Goal: Task Accomplishment & Management: Use online tool/utility

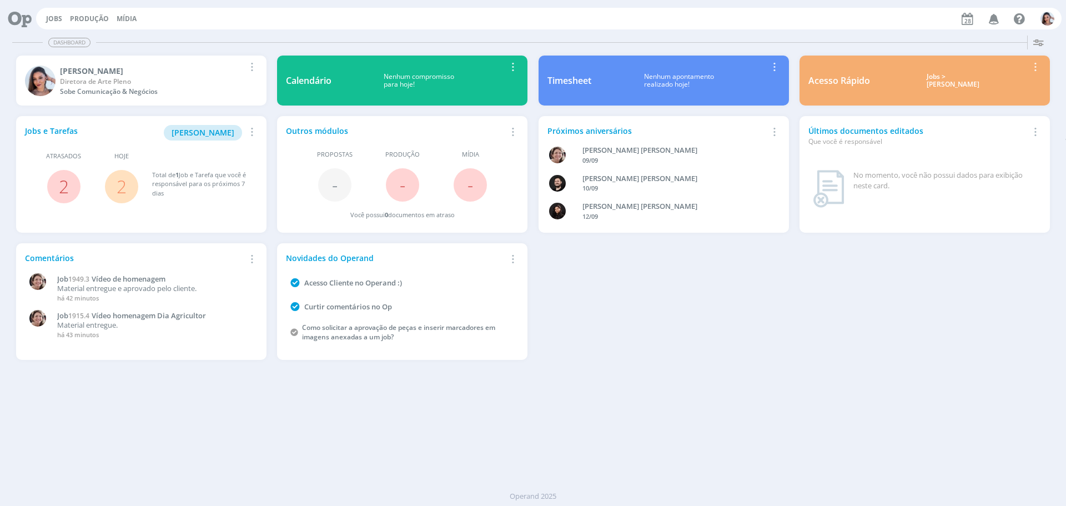
click at [129, 180] on span "2" at bounding box center [121, 186] width 33 height 33
click at [126, 181] on link "2" at bounding box center [122, 186] width 10 height 24
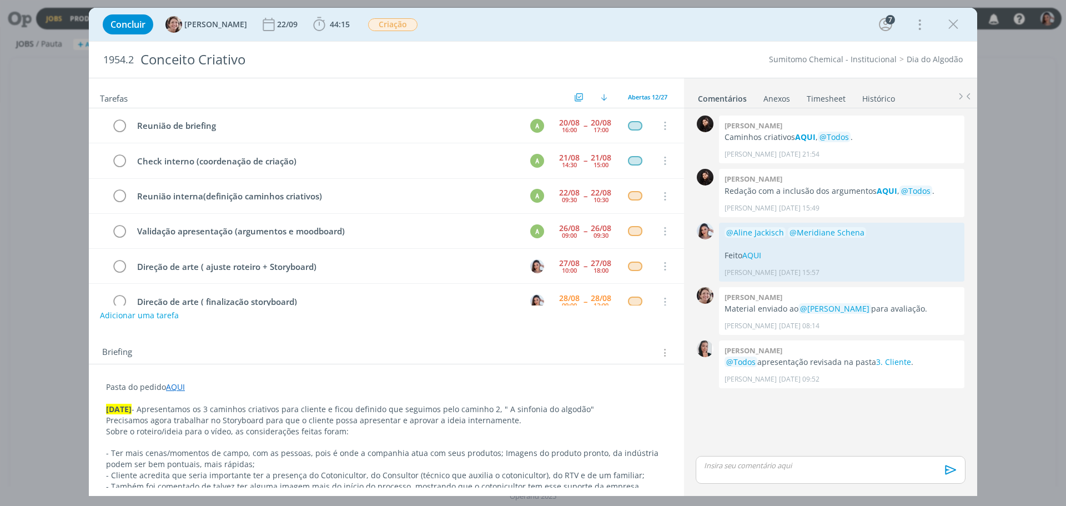
click at [323, 9] on div "Concluir [PERSON_NAME] 22/09 44:15 Iniciar Apontar Data * [DATE] Horas * 00:00 …" at bounding box center [533, 24] width 889 height 33
click at [330, 22] on span "44:15" at bounding box center [340, 24] width 20 height 11
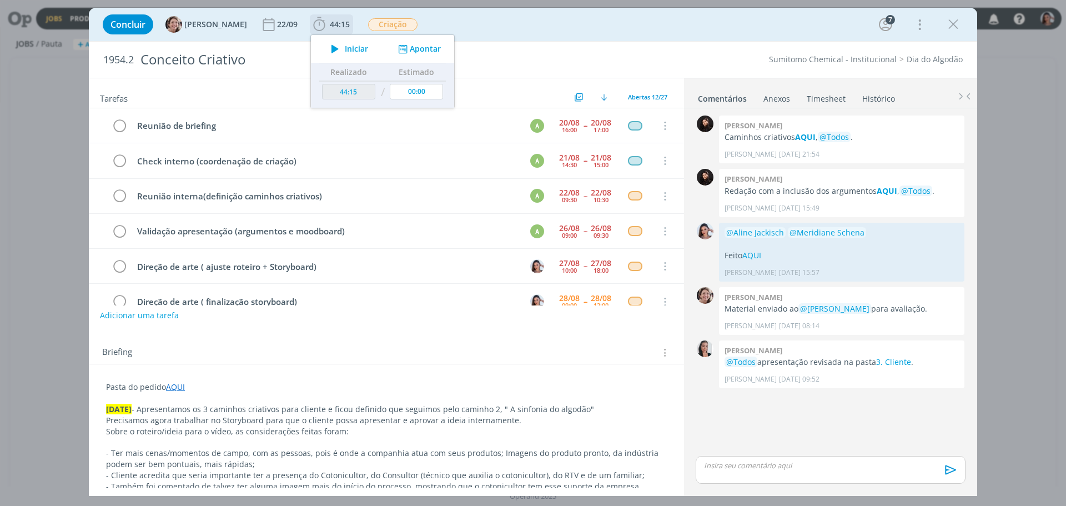
click at [345, 47] on span "Iniciar" at bounding box center [356, 49] width 23 height 8
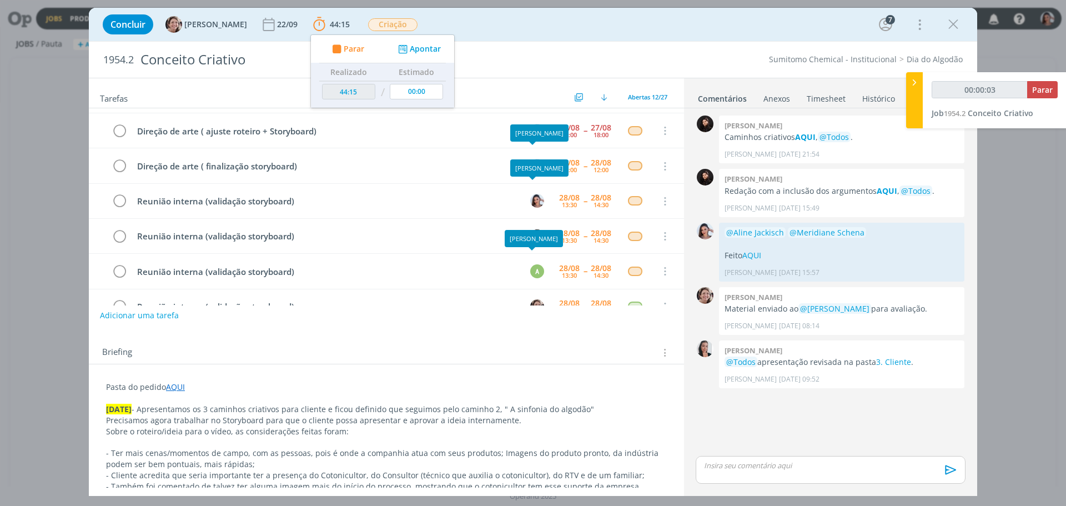
scroll to position [111, 0]
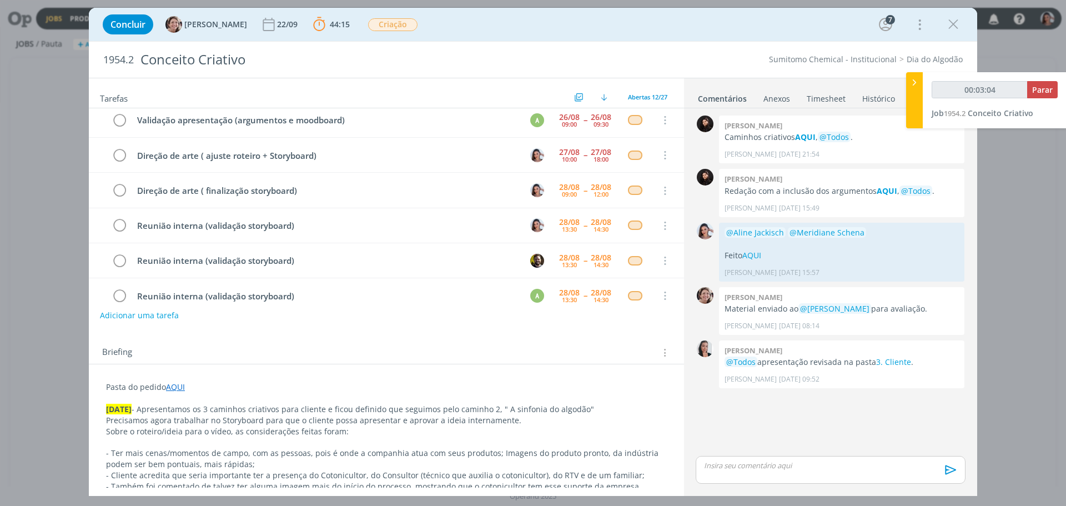
click at [367, 395] on p "dialog" at bounding box center [386, 398] width 561 height 11
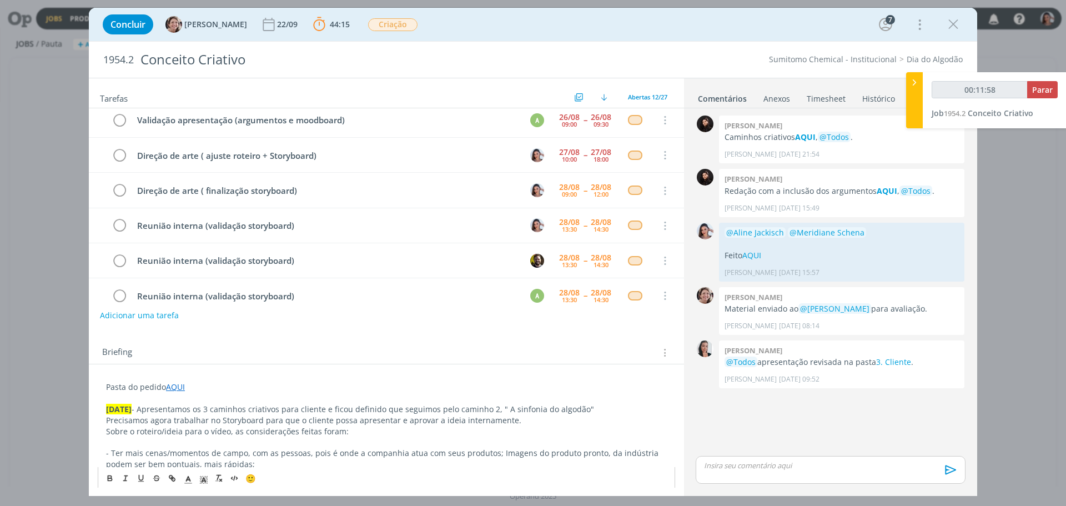
click at [558, 426] on p "Sobre o roteiro/ideia para o vídeo, as considerações feitas foram:" at bounding box center [386, 431] width 561 height 11
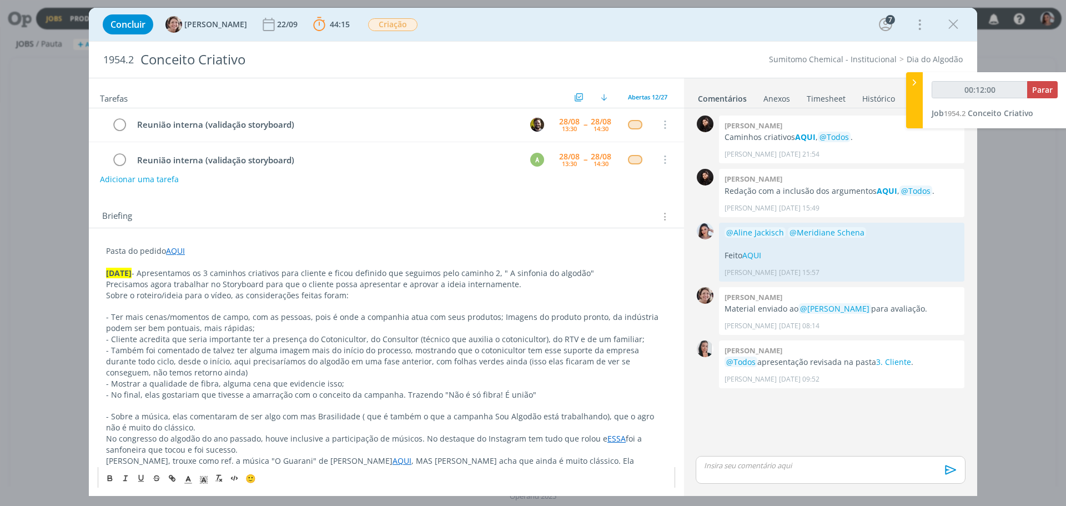
scroll to position [167, 0]
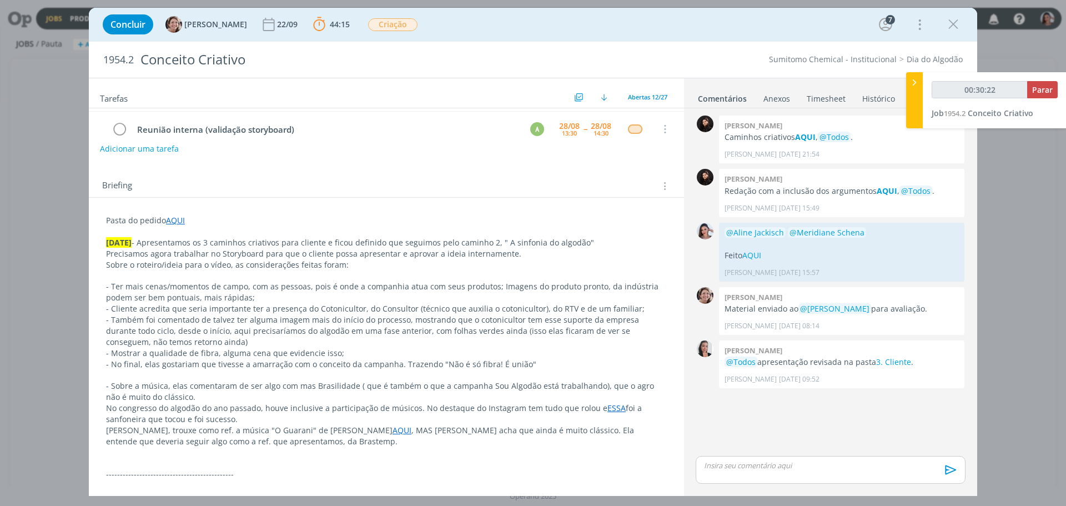
click at [411, 343] on p "- Também foi comentado de talvez ter alguma imagem mais do início do processo, …" at bounding box center [386, 330] width 561 height 33
click at [555, 486] on div "Pasta do pedido AQUI [DATE] - Apresentamos os 3 caminhos criativos para cliente…" at bounding box center [387, 385] width 578 height 349
click at [578, 442] on p "[PERSON_NAME], trouxe como ref. a música "O Guarani" de [PERSON_NAME] , MAS [PE…" at bounding box center [386, 436] width 561 height 22
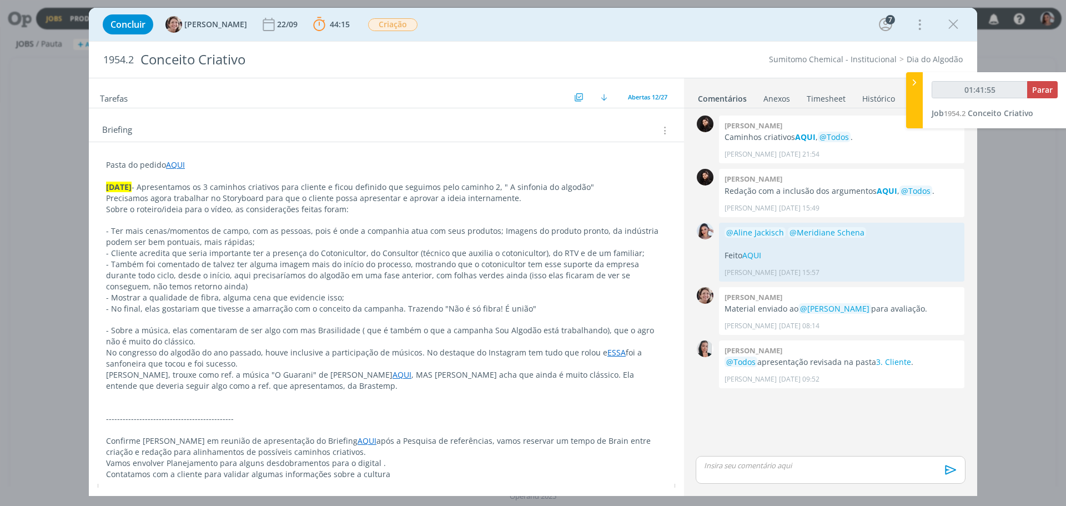
type input "01:42:55"
